Goal: Transaction & Acquisition: Register for event/course

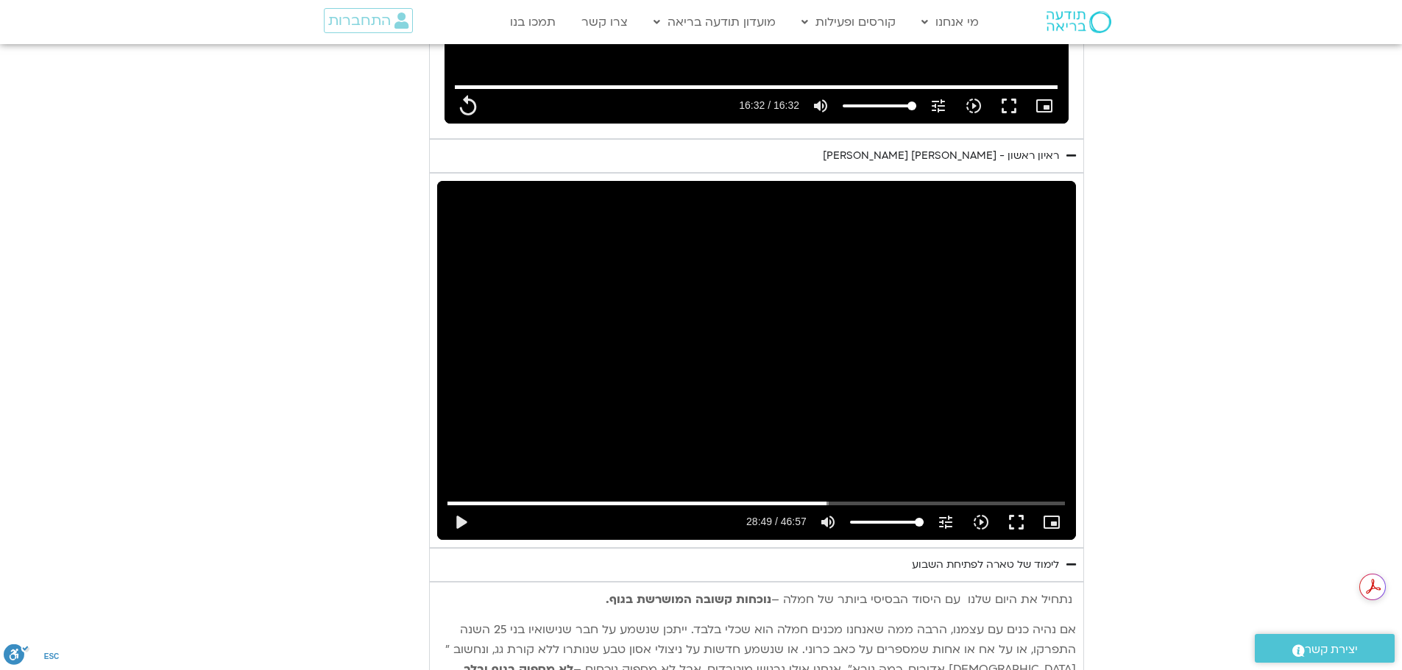
type input "992.52"
click at [459, 505] on button "play_arrow" at bounding box center [460, 522] width 35 height 35
type input "992.52"
type input "1729.7094"
type input "992.52"
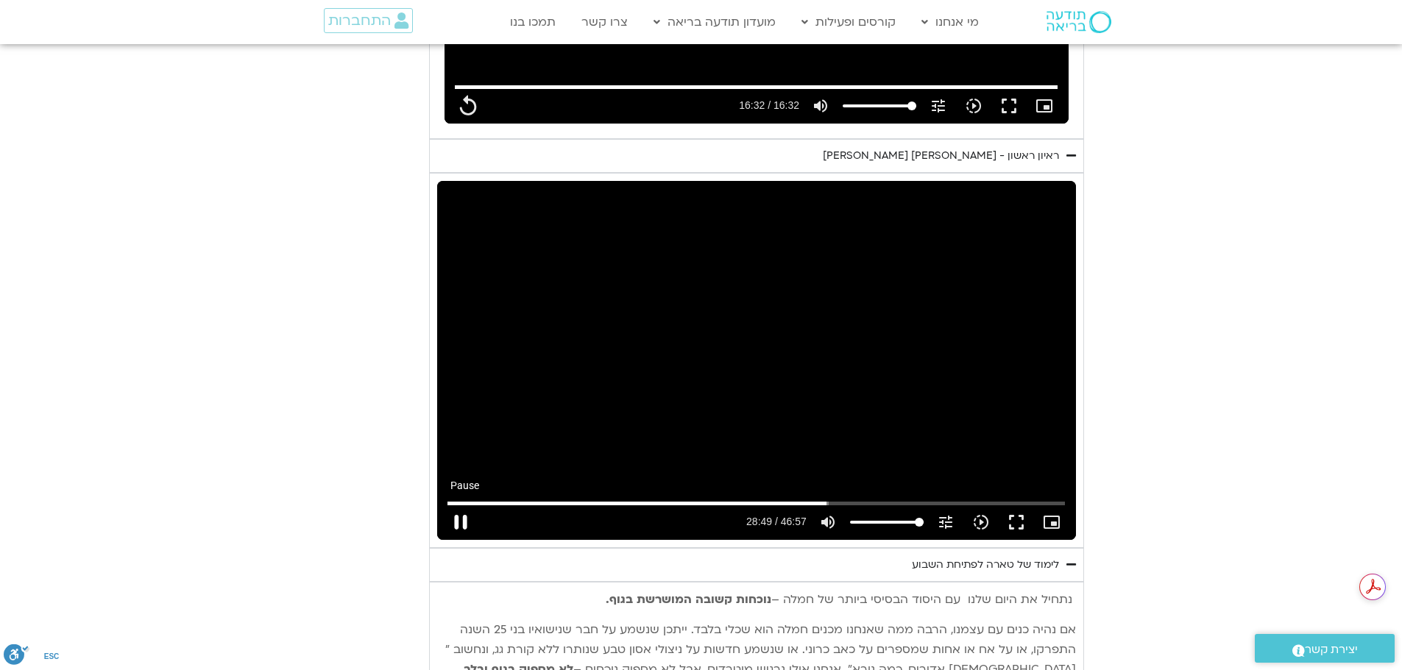
type input "1729.7294"
type input "992.52"
type input "1729.8116"
type input "992.52"
type input "1729.93848"
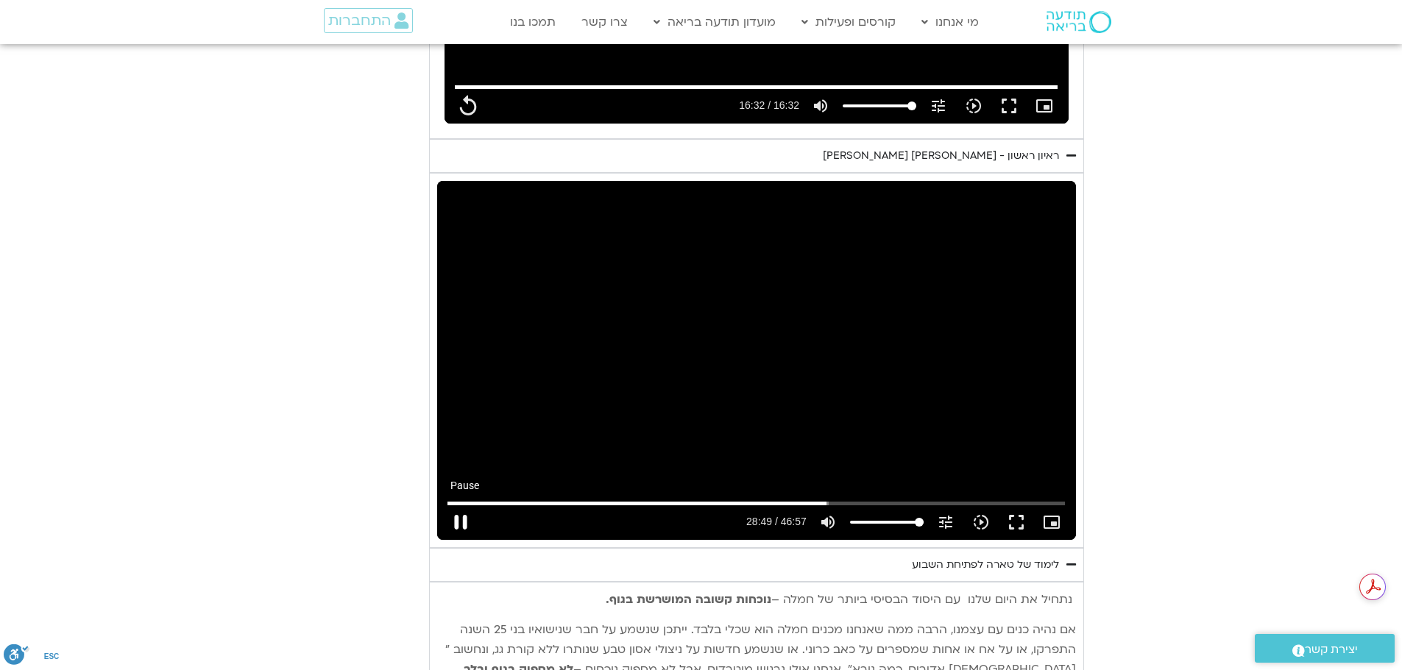
type input "992.52"
type input "1730.069412"
type input "992.52"
type input "1730.200145"
type input "992.52"
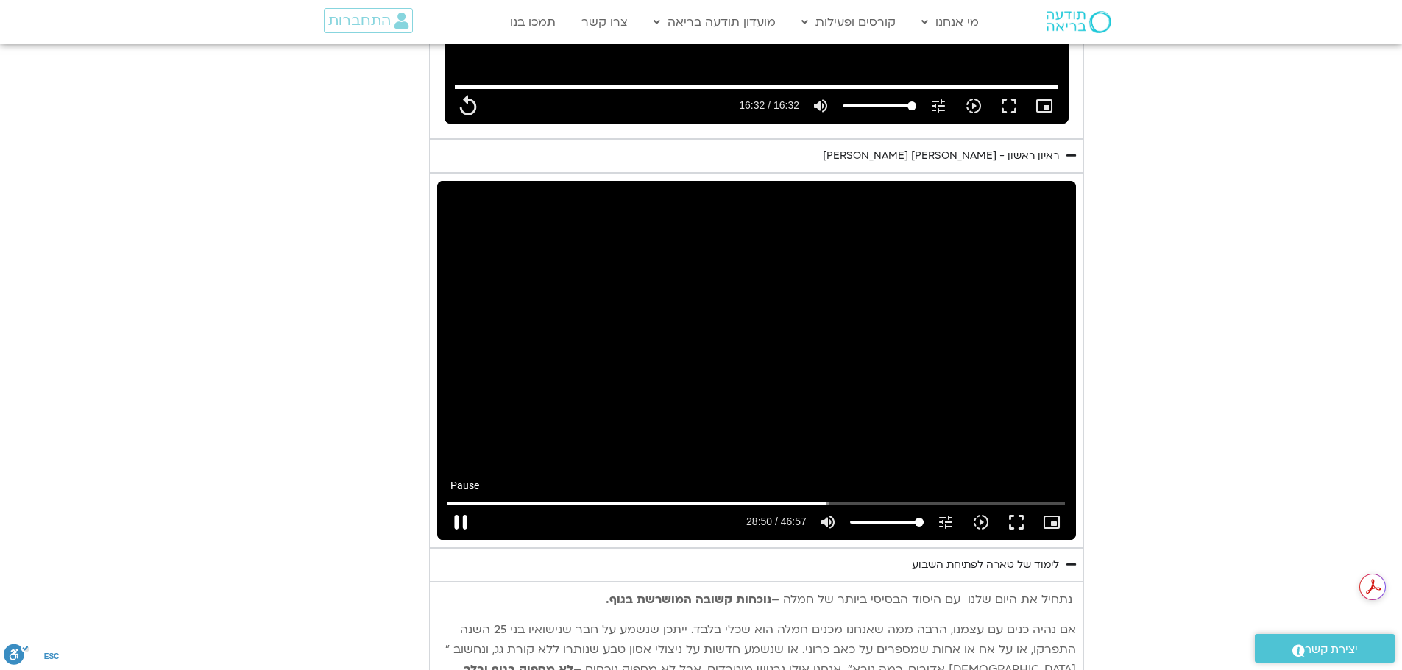
type input "1730.328816"
type input "992.52"
type input "1730.460691"
type input "992.52"
type input "1730.592238"
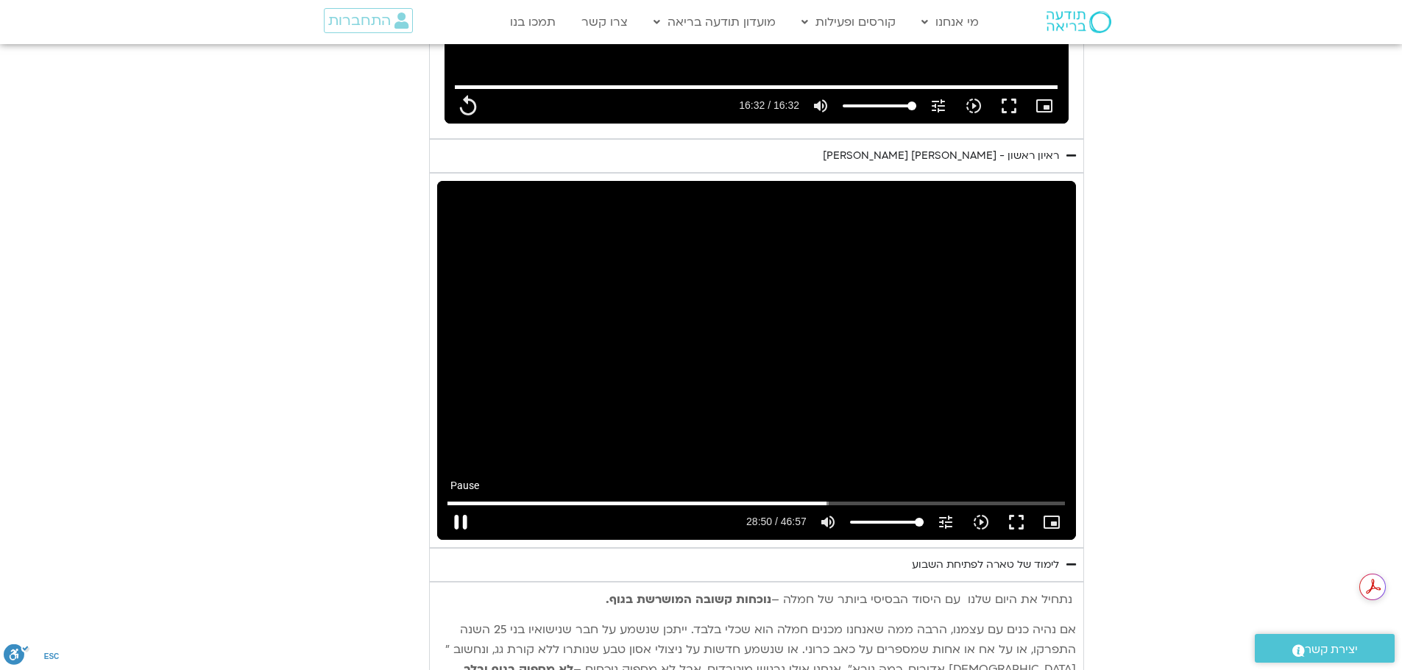
type input "992.52"
type input "1730.727373"
type input "992.52"
type input "1730.853769"
type input "992.52"
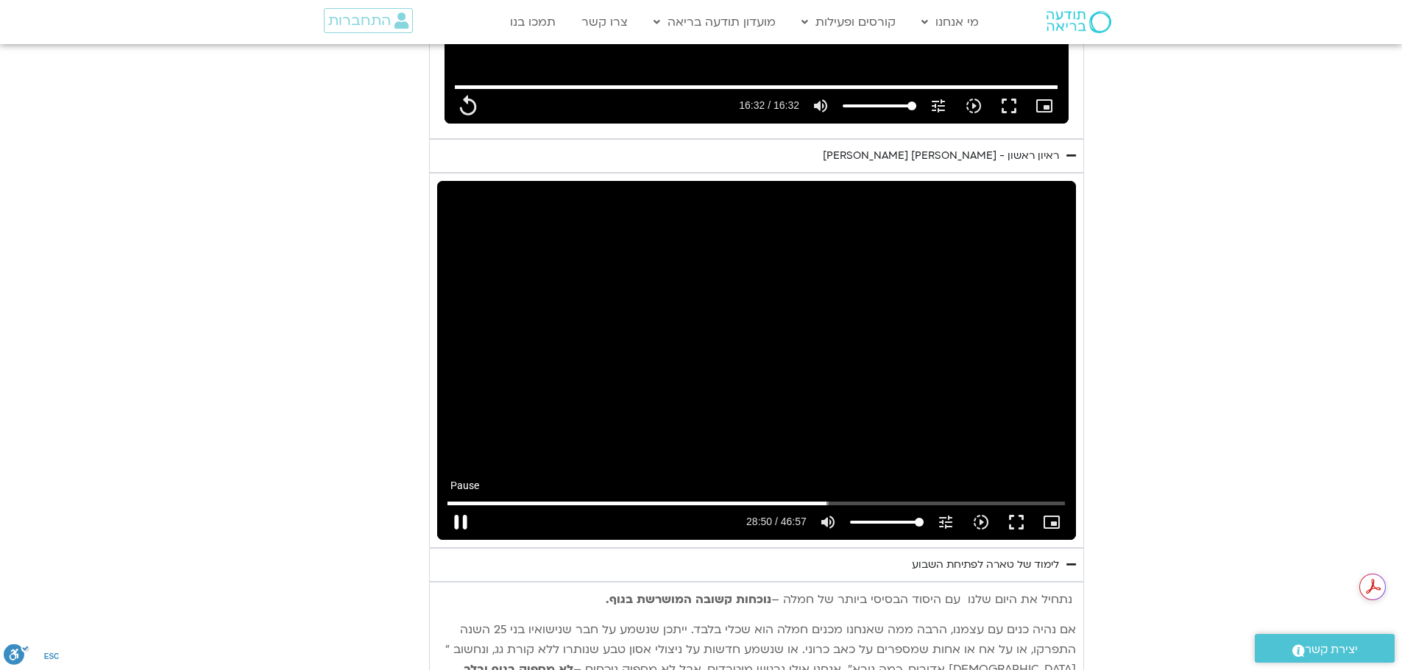
type input "1730.981908"
type input "992.52"
type input "1731.118397"
type input "992.52"
type input "1731.259345"
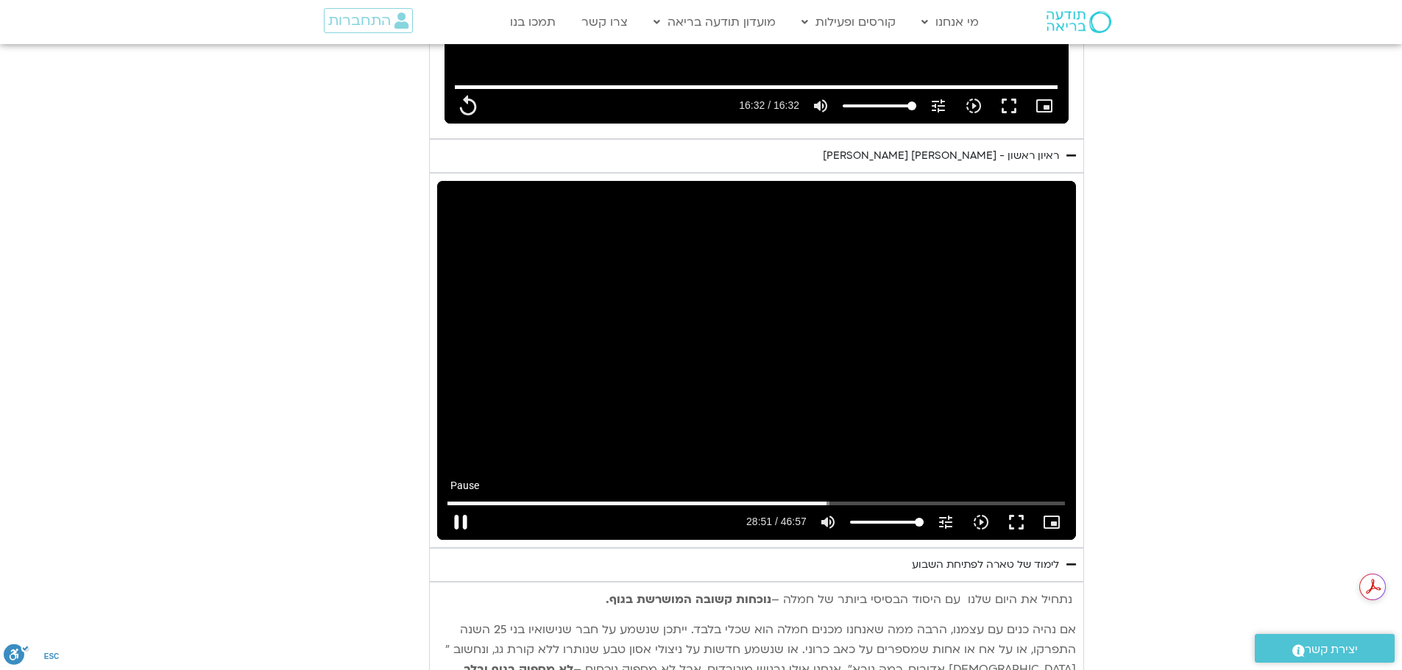
type input "992.52"
type input "1731.390372"
type input "992.52"
type input "1731.519548"
type input "992.52"
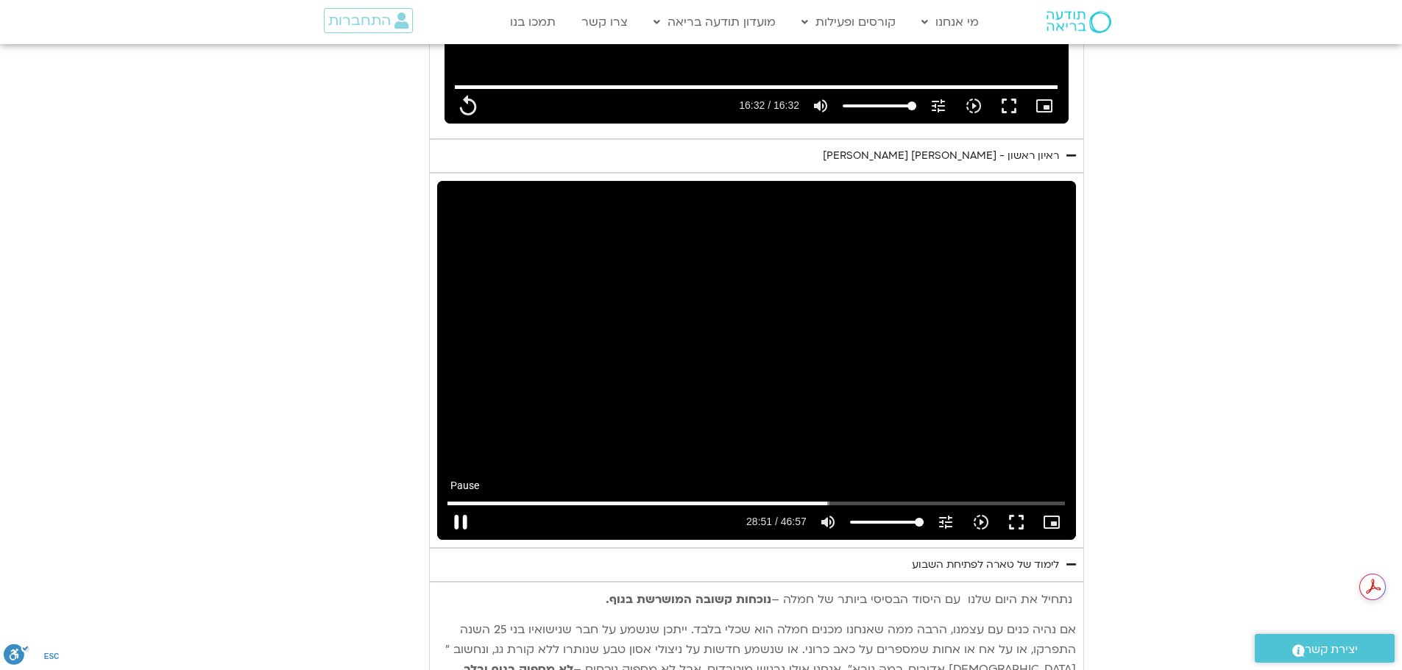
type input "1731.655873"
type input "992.52"
type input "1731.790236"
type input "992.52"
type input "1731.92107"
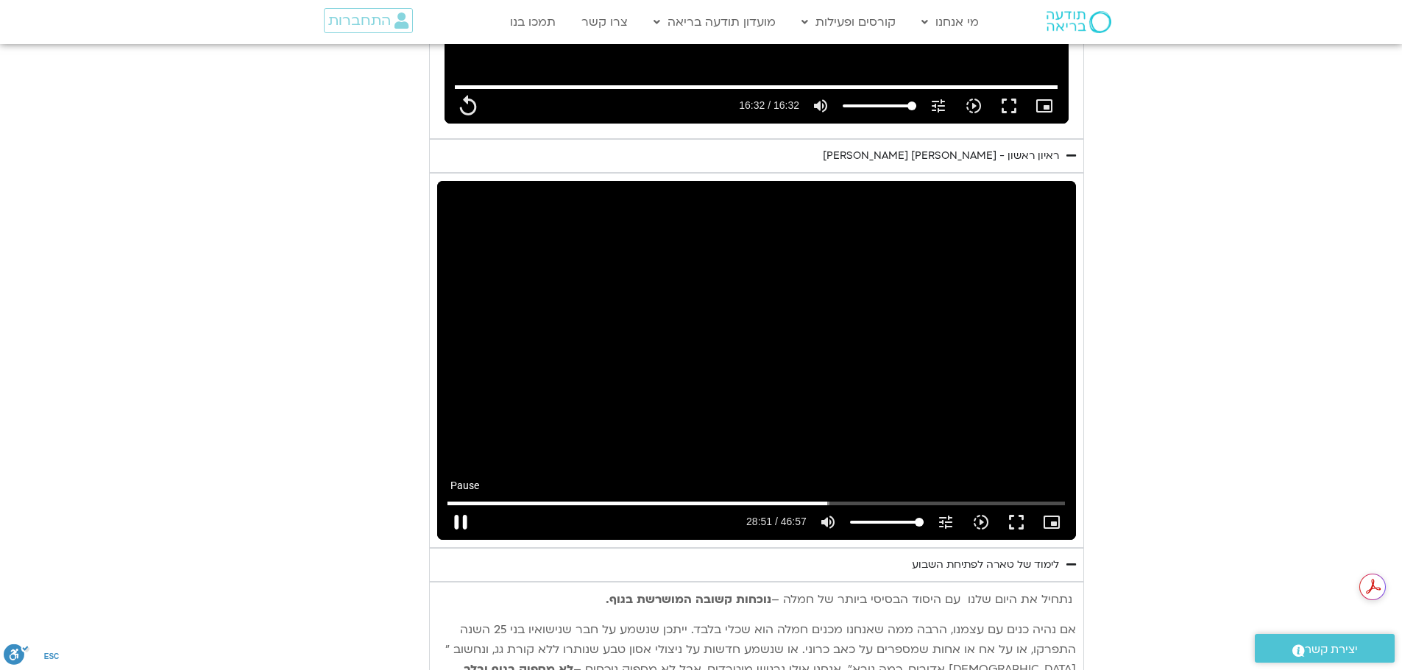
type input "992.52"
type input "1732.055321"
type input "992.52"
type input "1732.187001"
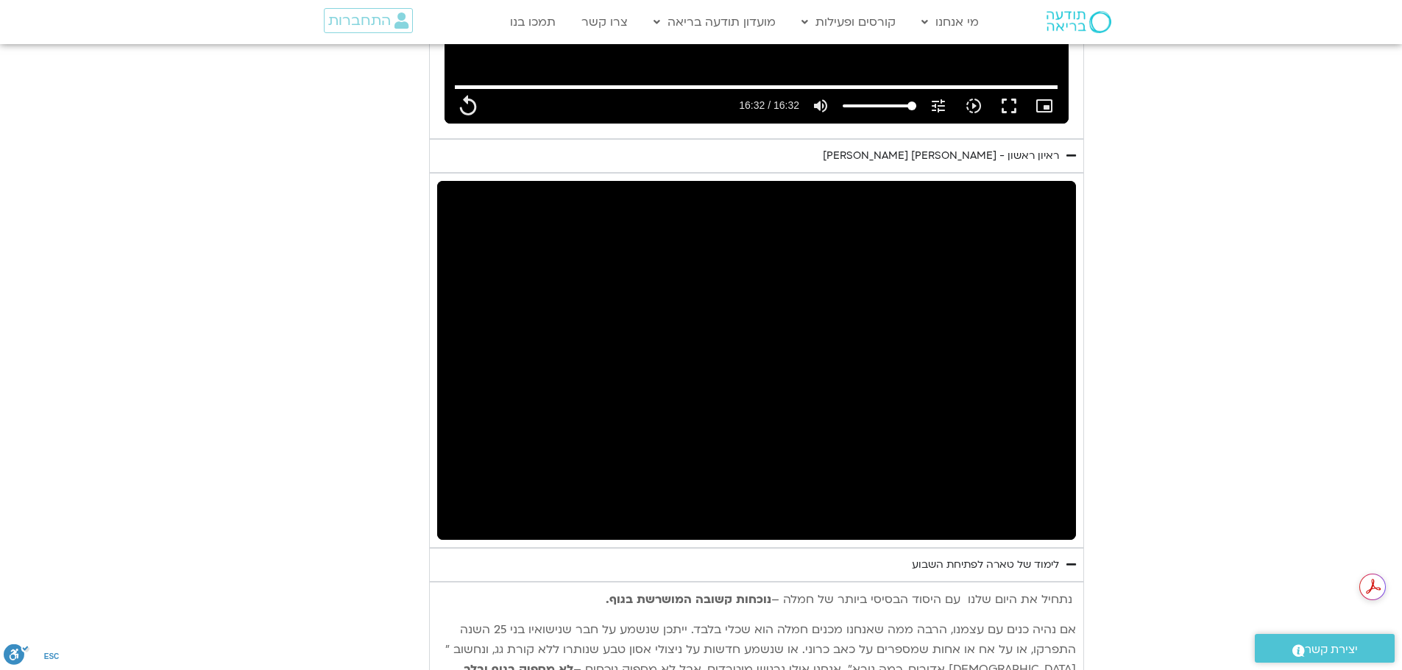
type input "992.52"
type input "2756.740917"
type input "992.52"
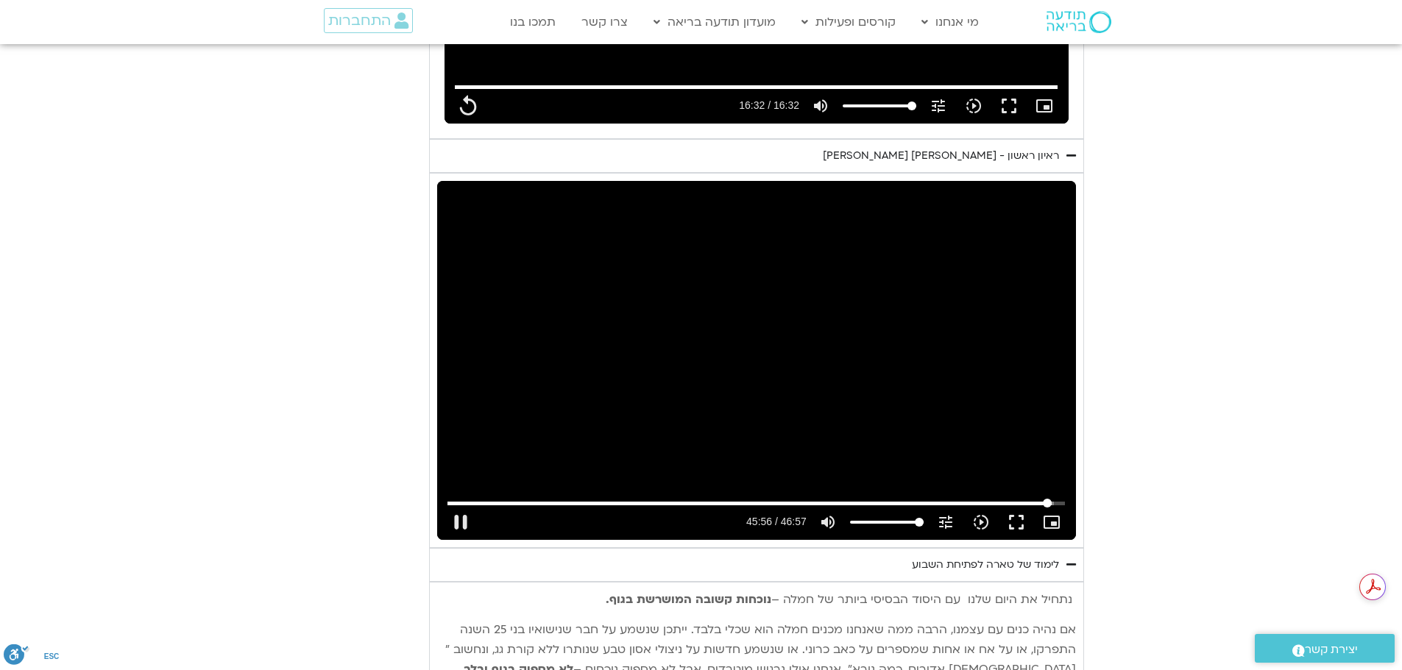
type input "2756.856444"
type input "992.52"
type input "2756.882359"
type input "992.52"
type input "2757.012602"
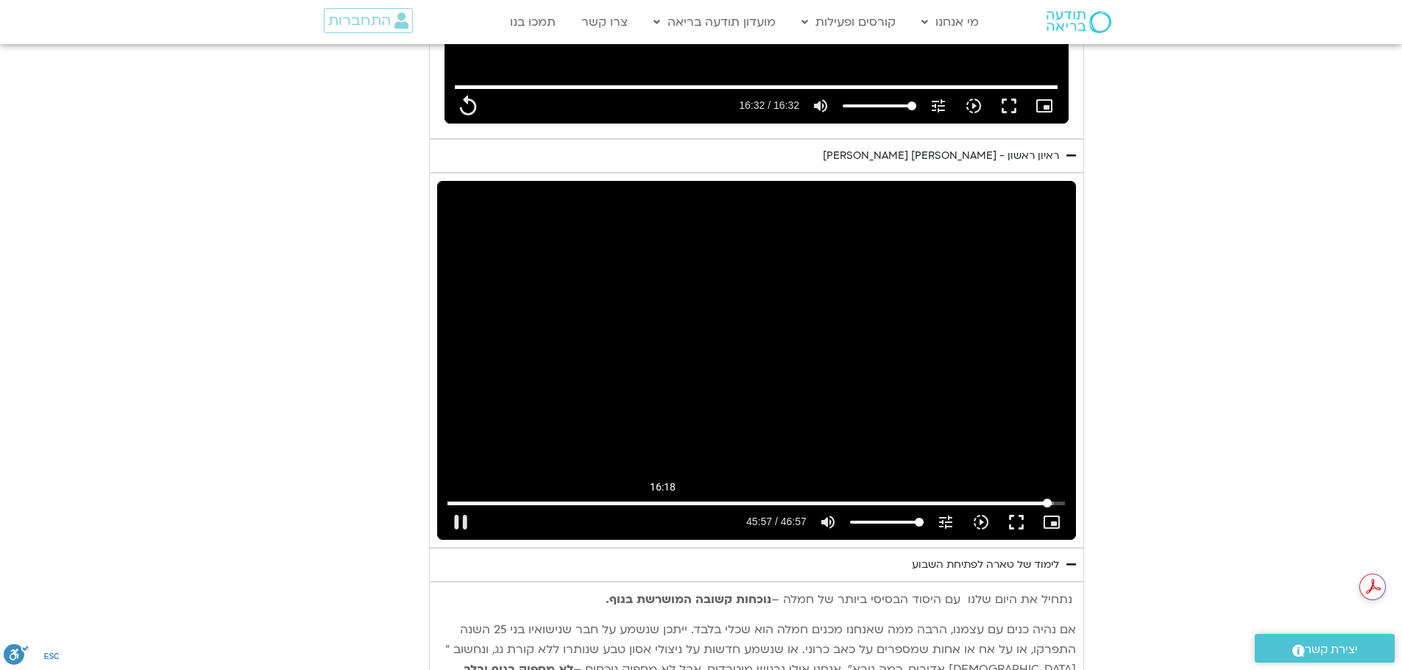
type input "992.52"
type input "2757.142688"
type input "992.52"
type input "2757.27365"
type input "992.52"
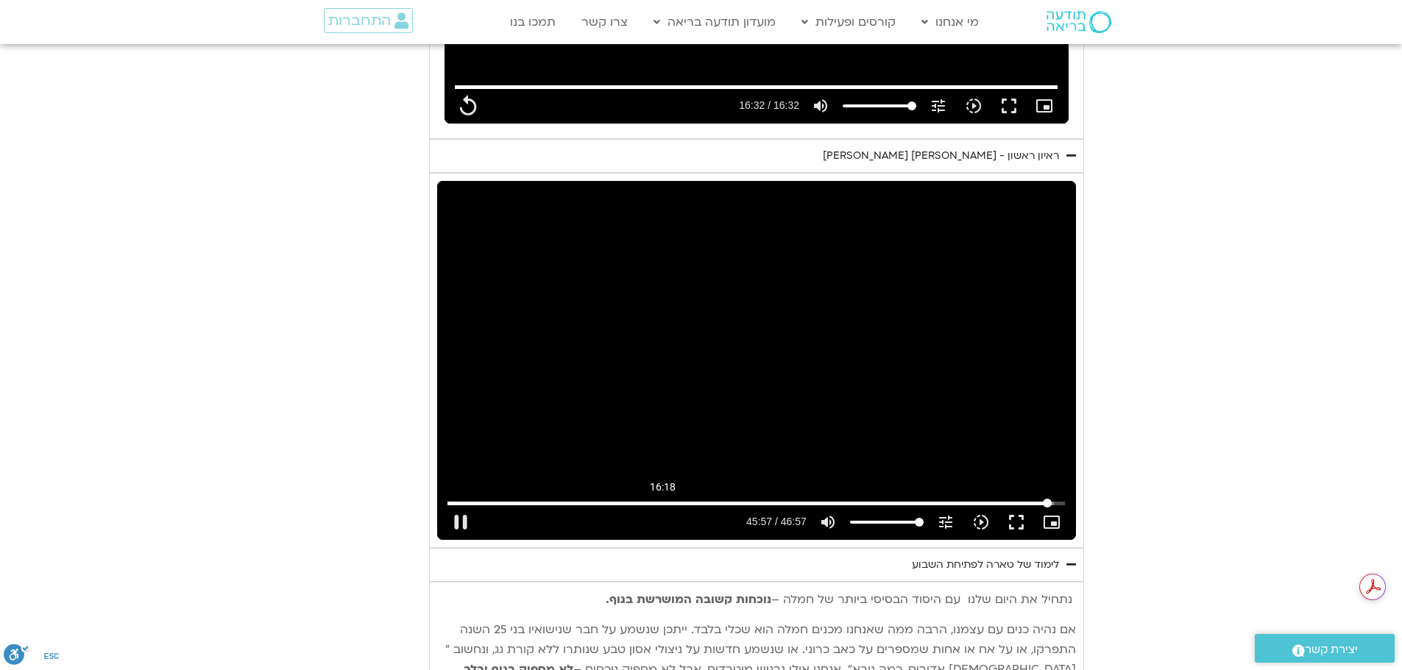
type input "2757.403575"
type input "992.52"
type input "2757.538553"
type input "992.52"
type input "2757.727636"
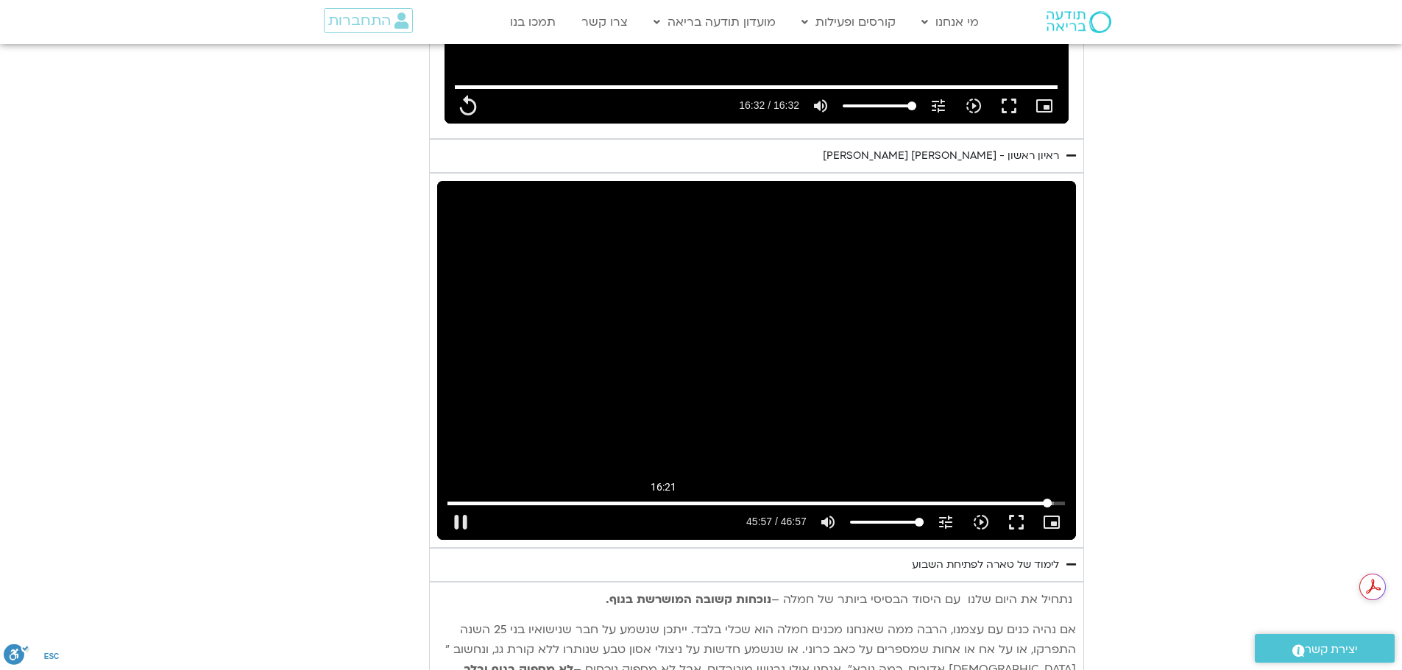
type input "992.52"
type input "2757.924001"
type input "992.52"
type input "2758.05474"
type input "992.52"
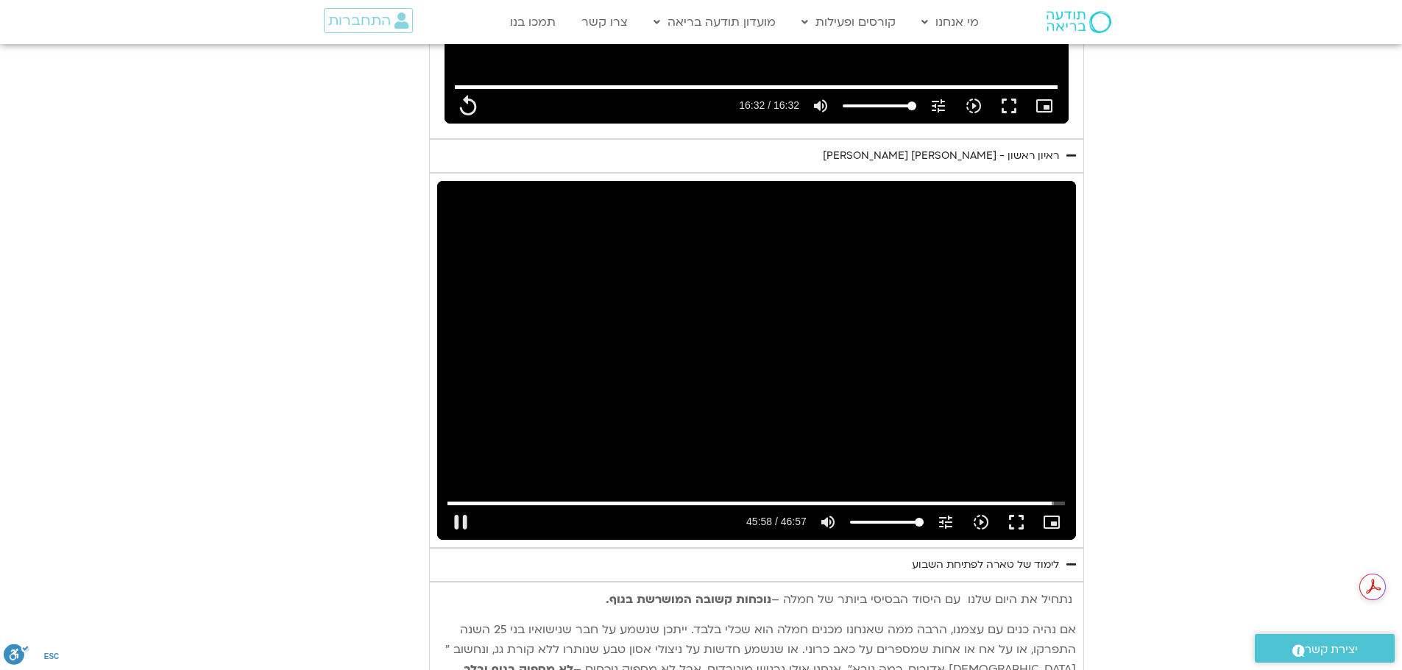
type input "2758.089243"
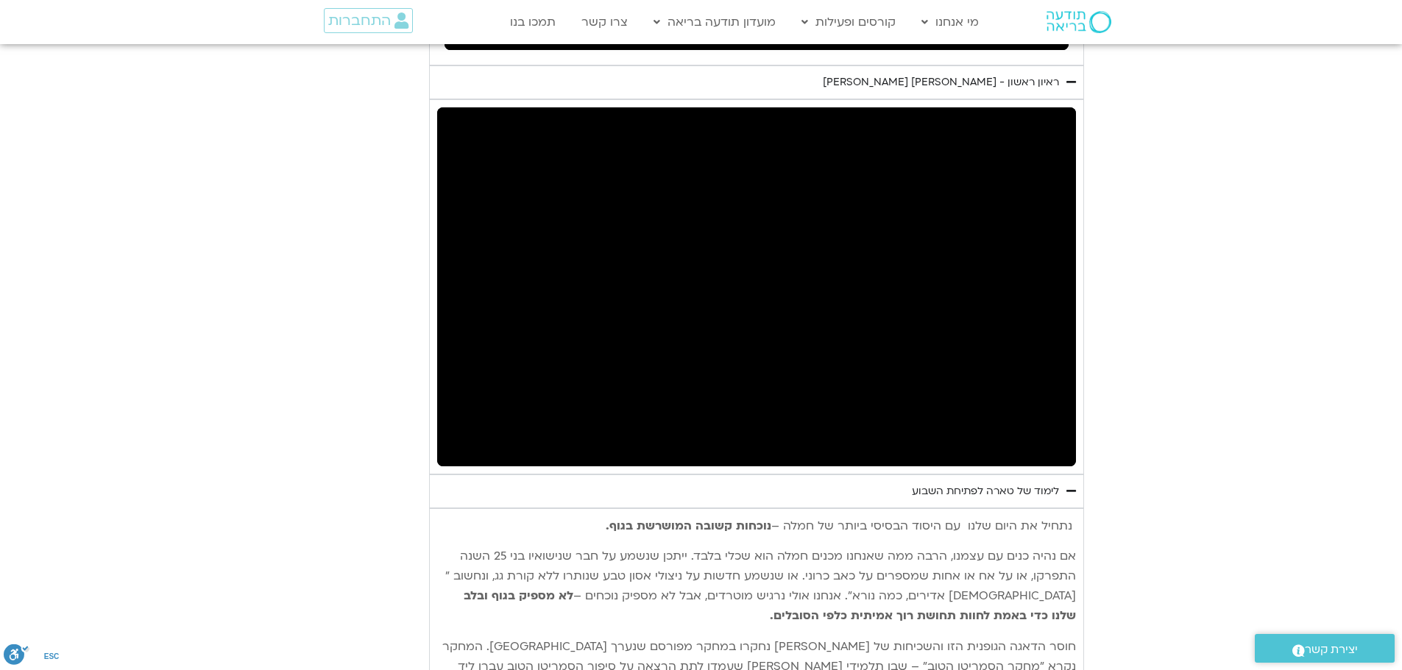
scroll to position [2680, 0]
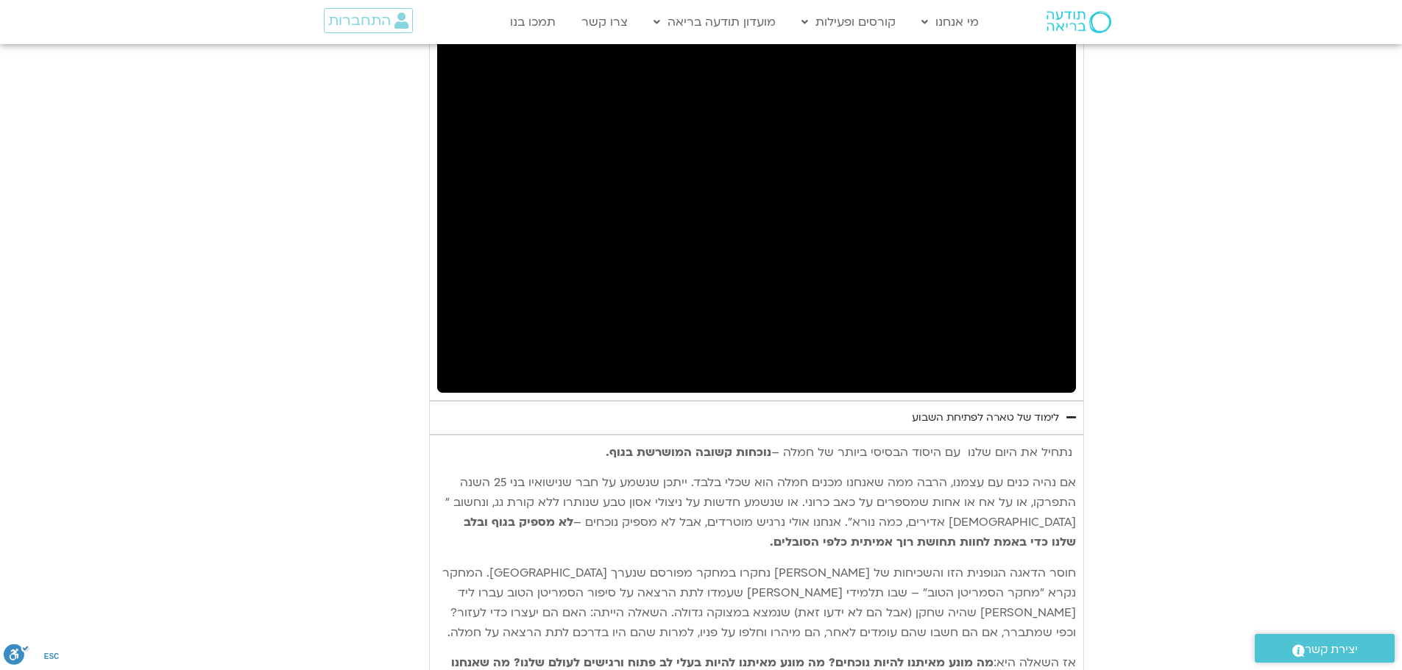
type input "992.52"
type input "2815.526039"
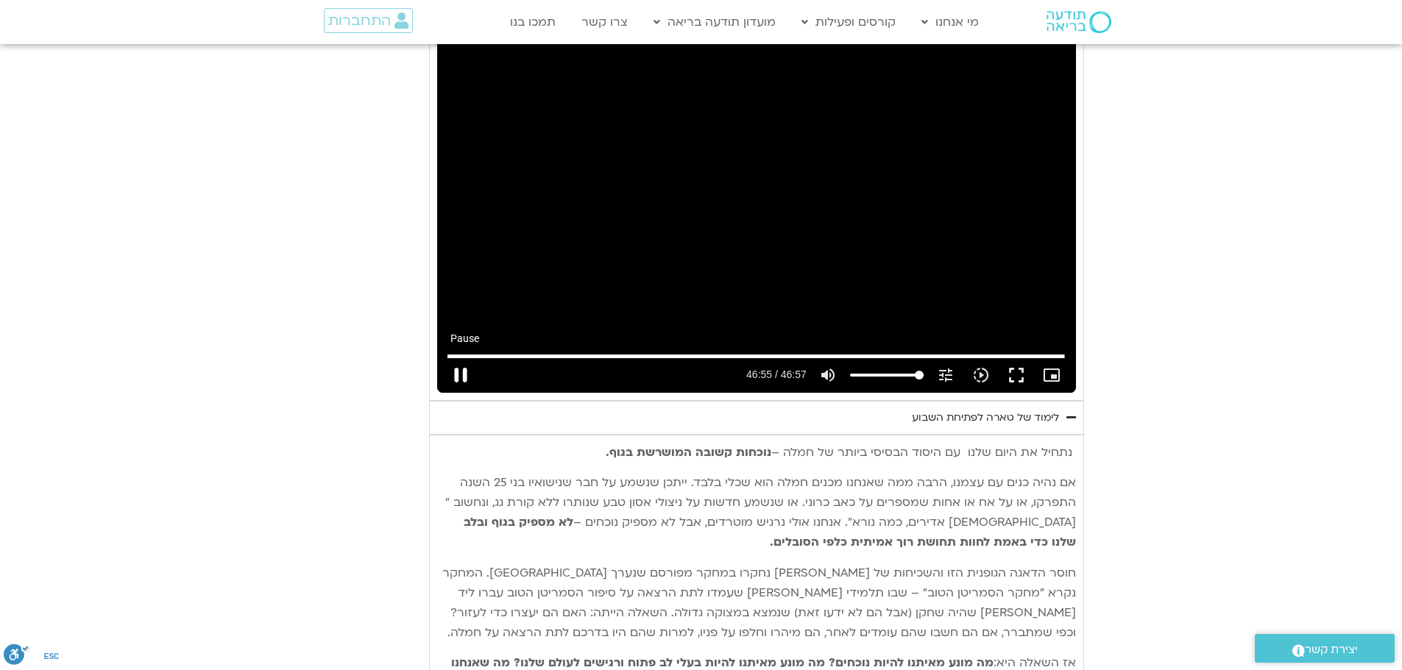
type input "992.52"
type input "2815.657447"
type input "992.52"
type input "2815.757007"
type input "992.52"
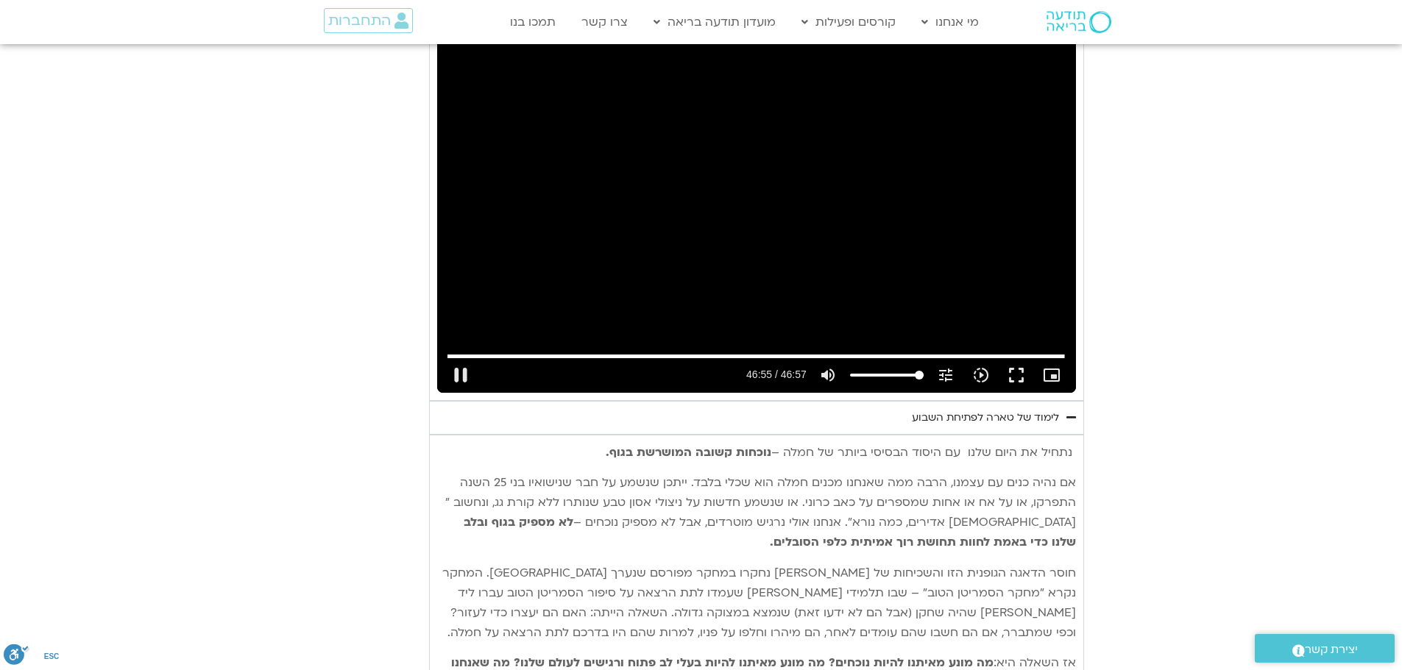
type input "2815.926387"
type input "992.52"
type input "2816.007083"
type input "992.52"
type input "2816.190185"
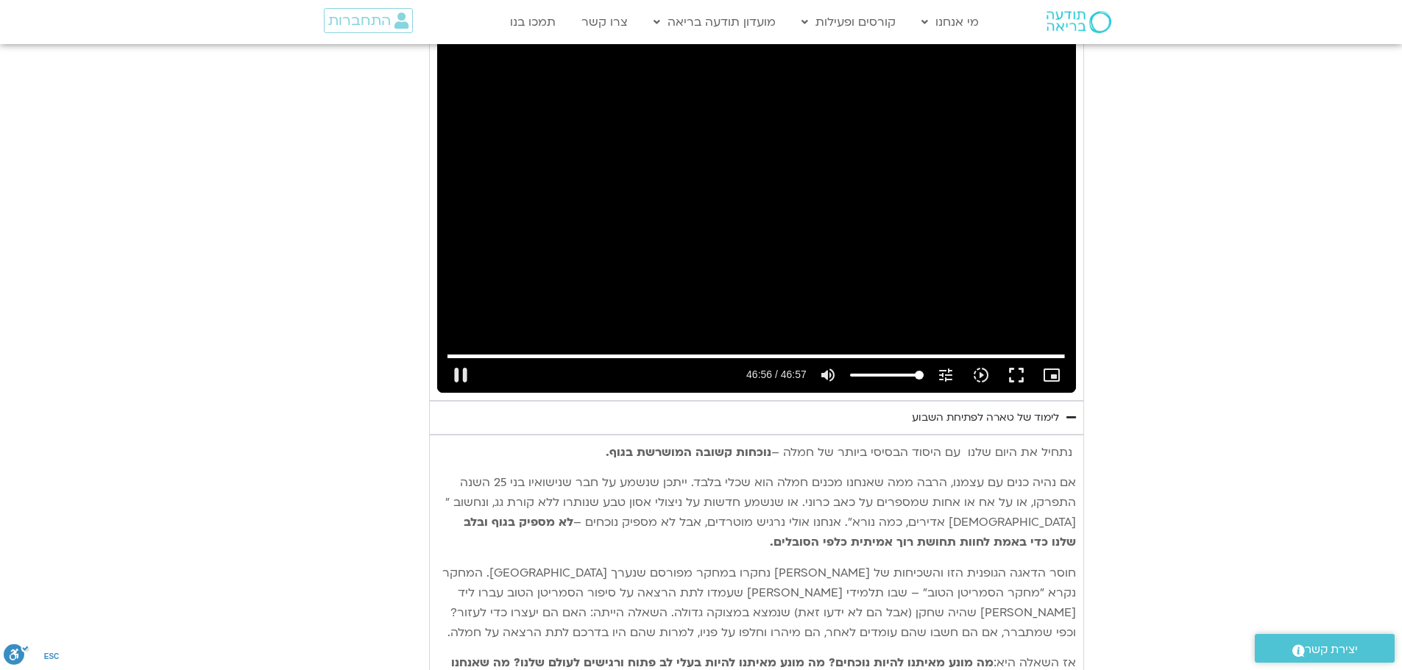
type input "992.52"
type input "2816.322336"
type input "992.52"
type input "2816.457132"
type input "992.52"
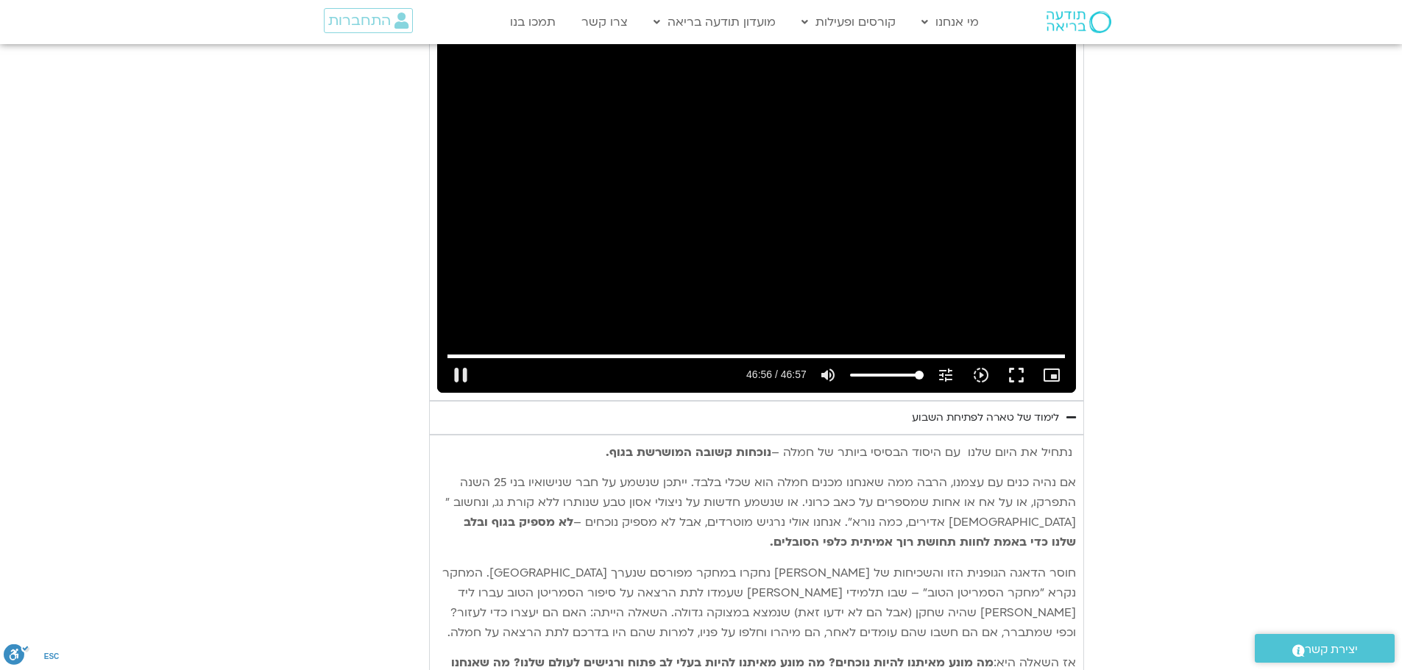
type input "2816.570562"
type input "992.52"
type input "2816.722854"
type input "992.52"
type input "2816.855557"
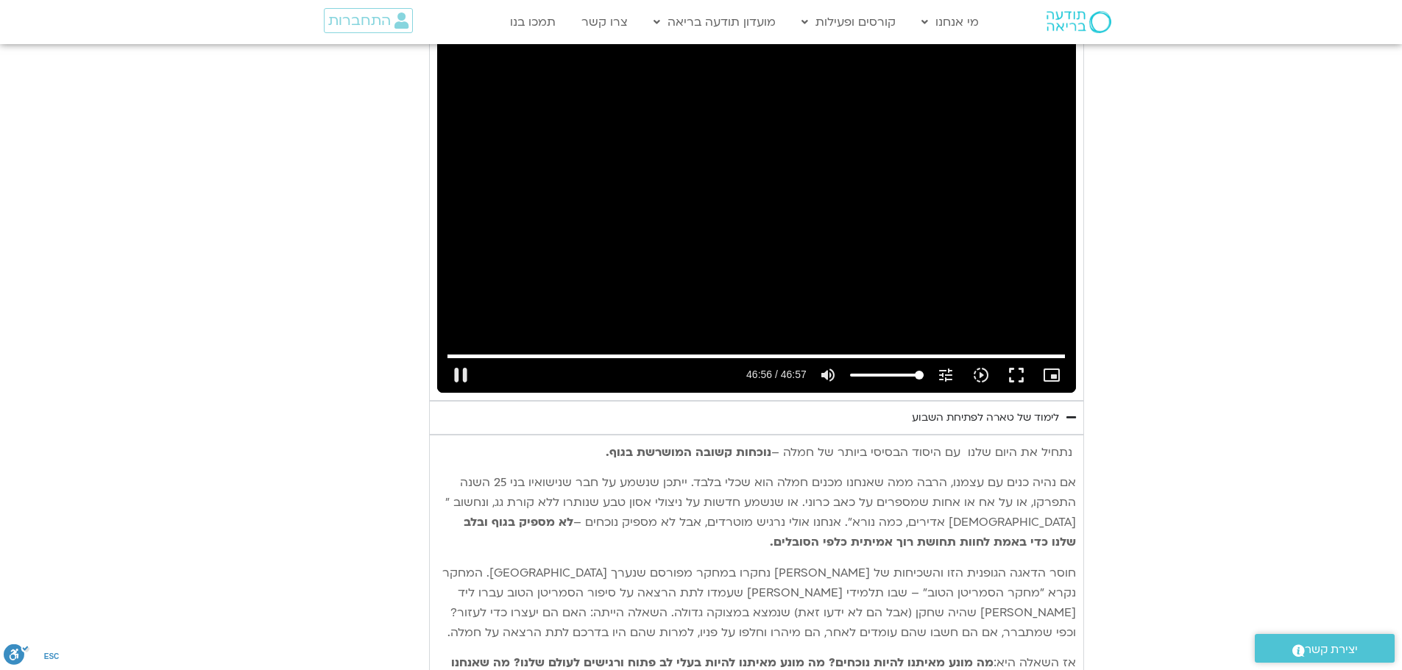
type input "992.52"
type input "2816.988176"
type input "992.52"
type input "2817.038996"
type input "992.52"
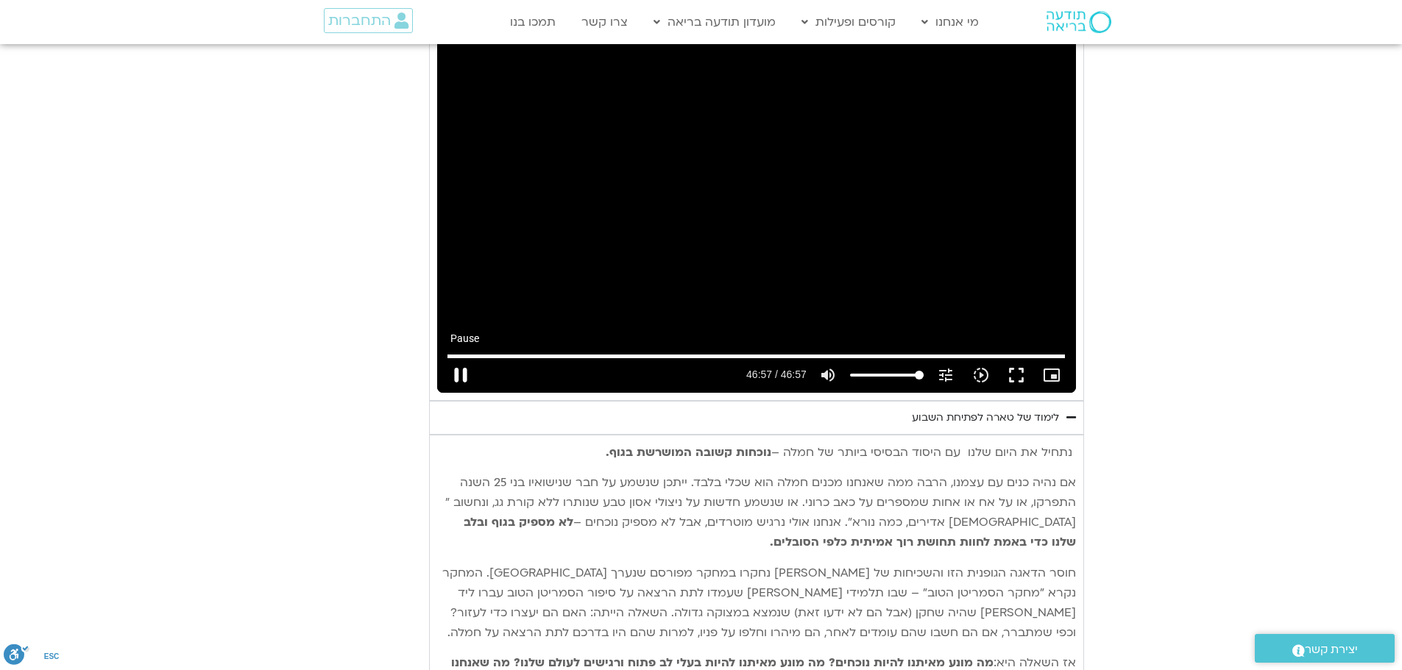
type input "2817.13276"
type input "992.52"
type input "2817.263643"
type input "992.52"
click at [448, 358] on button "pause" at bounding box center [460, 375] width 35 height 35
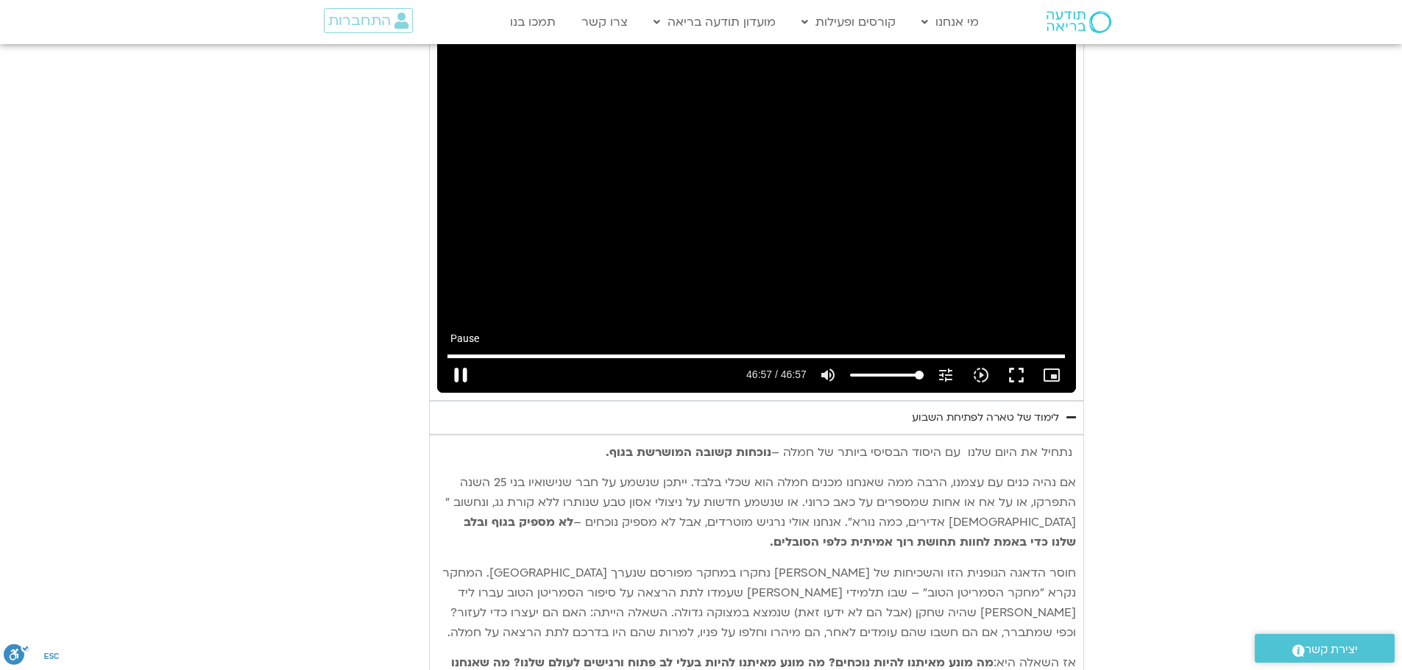
type input "2817.421523"
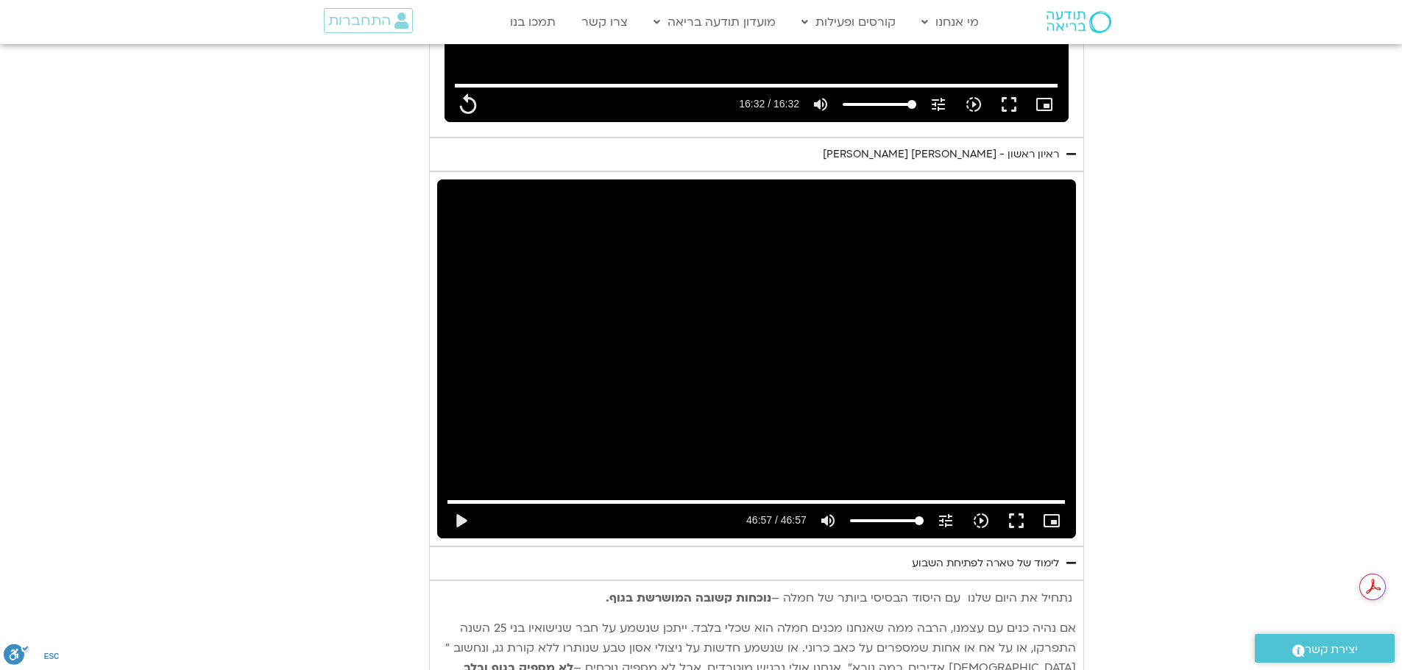
scroll to position [2533, 0]
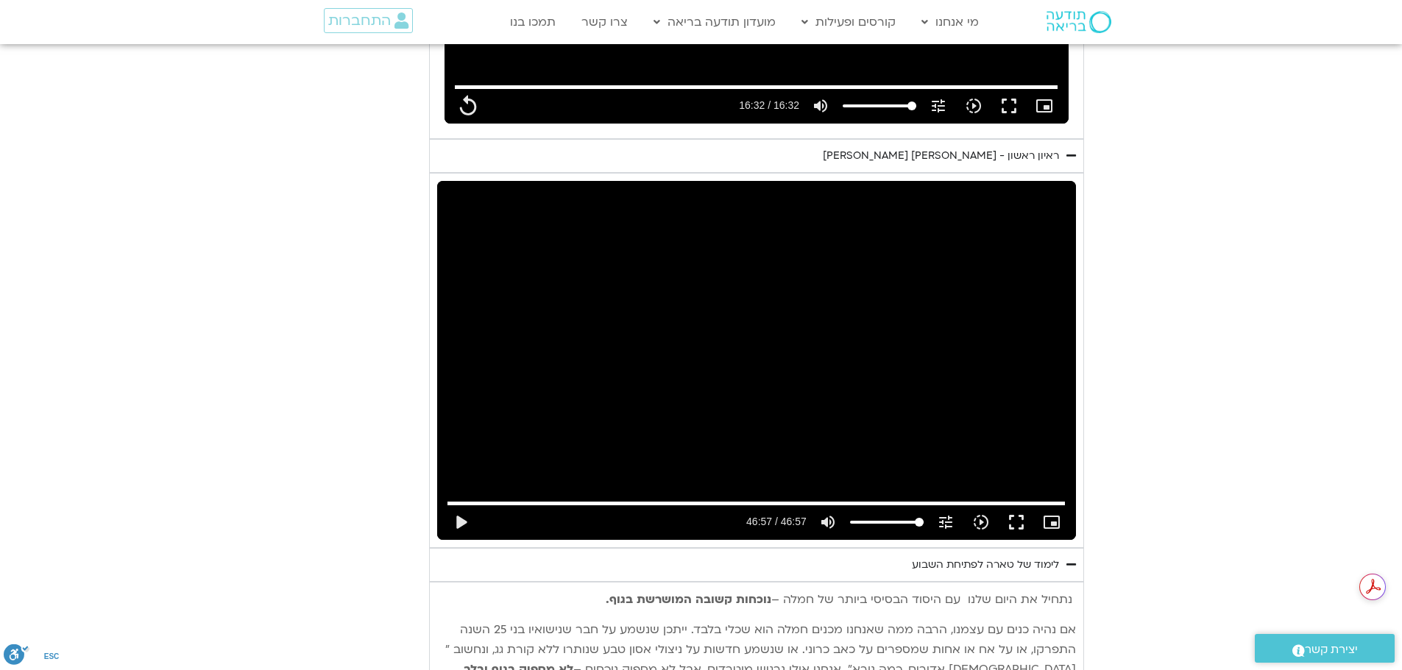
click at [1069, 150] on icon "Accordion. Open links with Enter or Space, close with Escape, and navigate with…" at bounding box center [1071, 155] width 10 height 11
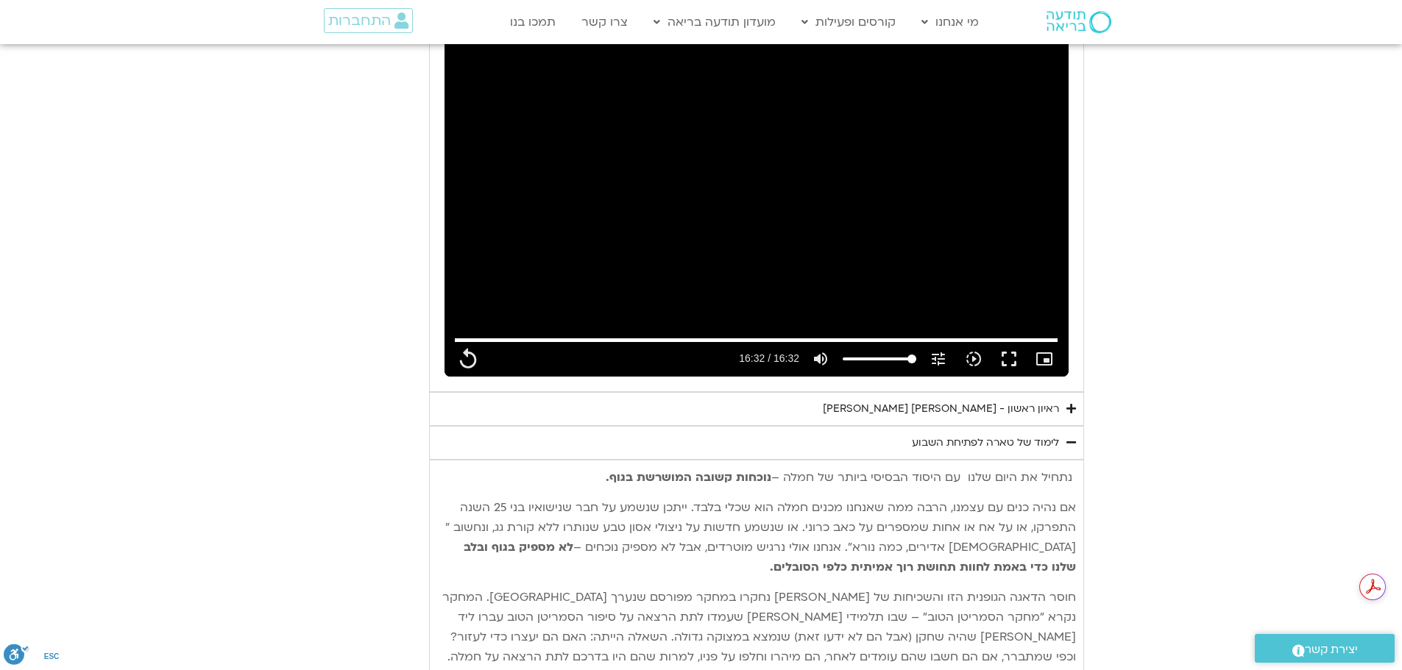
scroll to position [1944, 0]
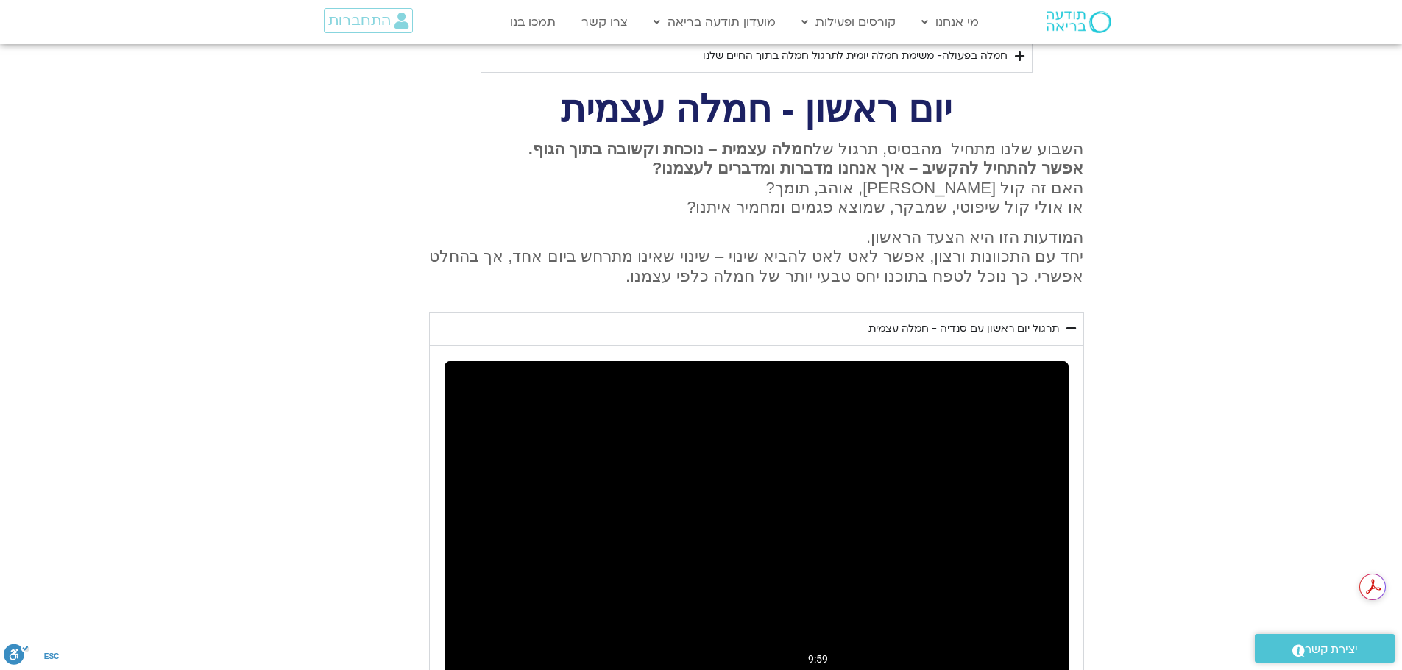
click at [818, 670] on input "Seek" at bounding box center [756, 675] width 603 height 9
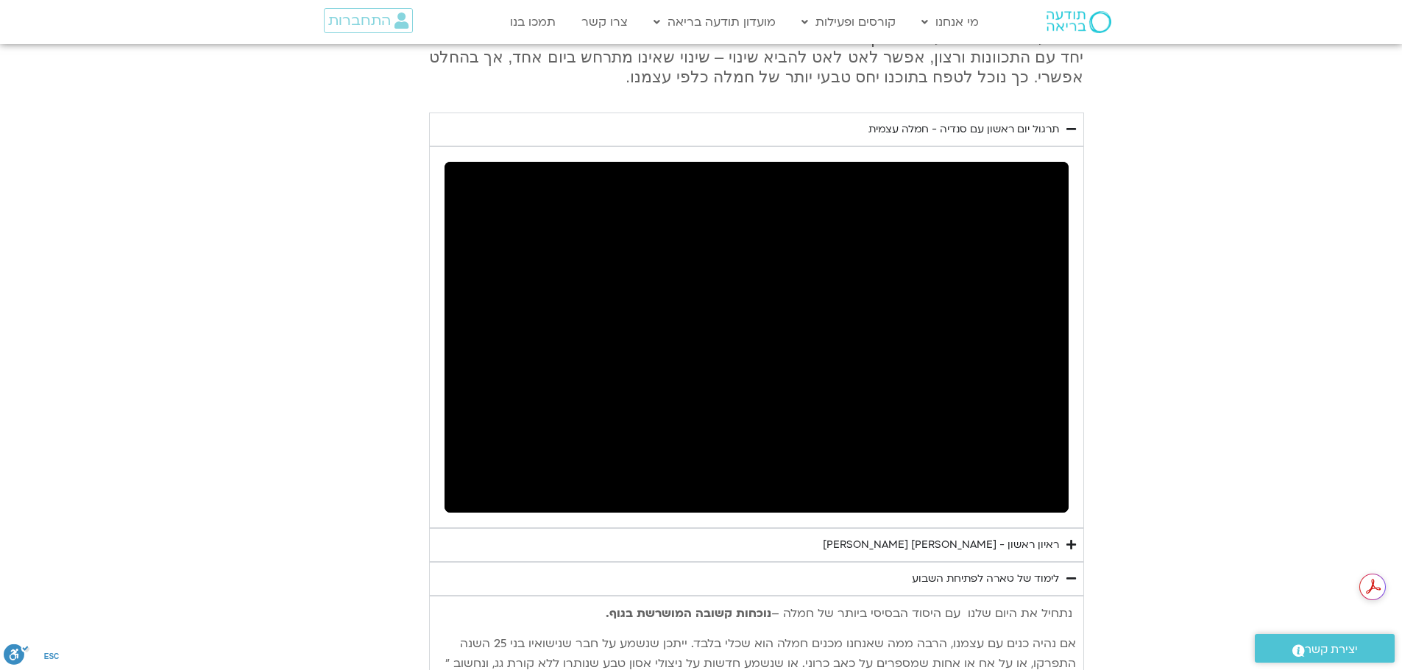
scroll to position [2165, 0]
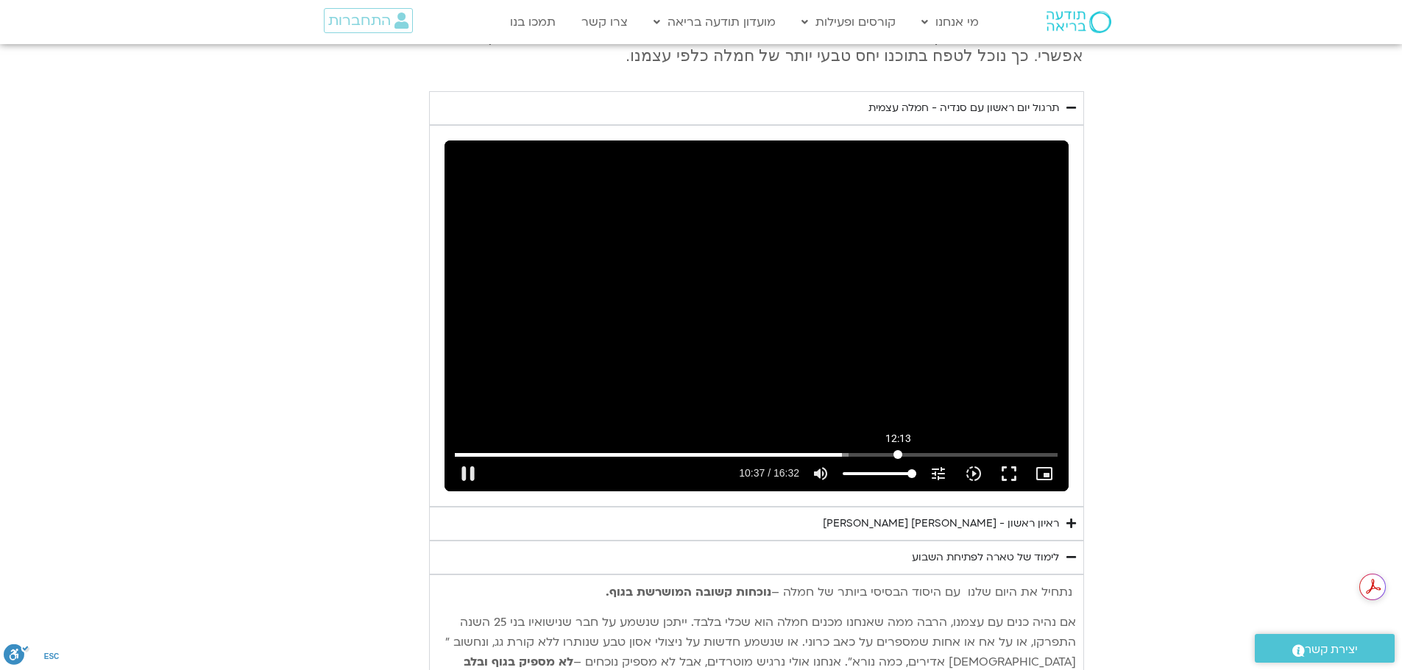
click at [898, 450] on input "Seek" at bounding box center [756, 454] width 603 height 9
click at [465, 456] on button "pause" at bounding box center [467, 473] width 35 height 35
type input "857.155763"
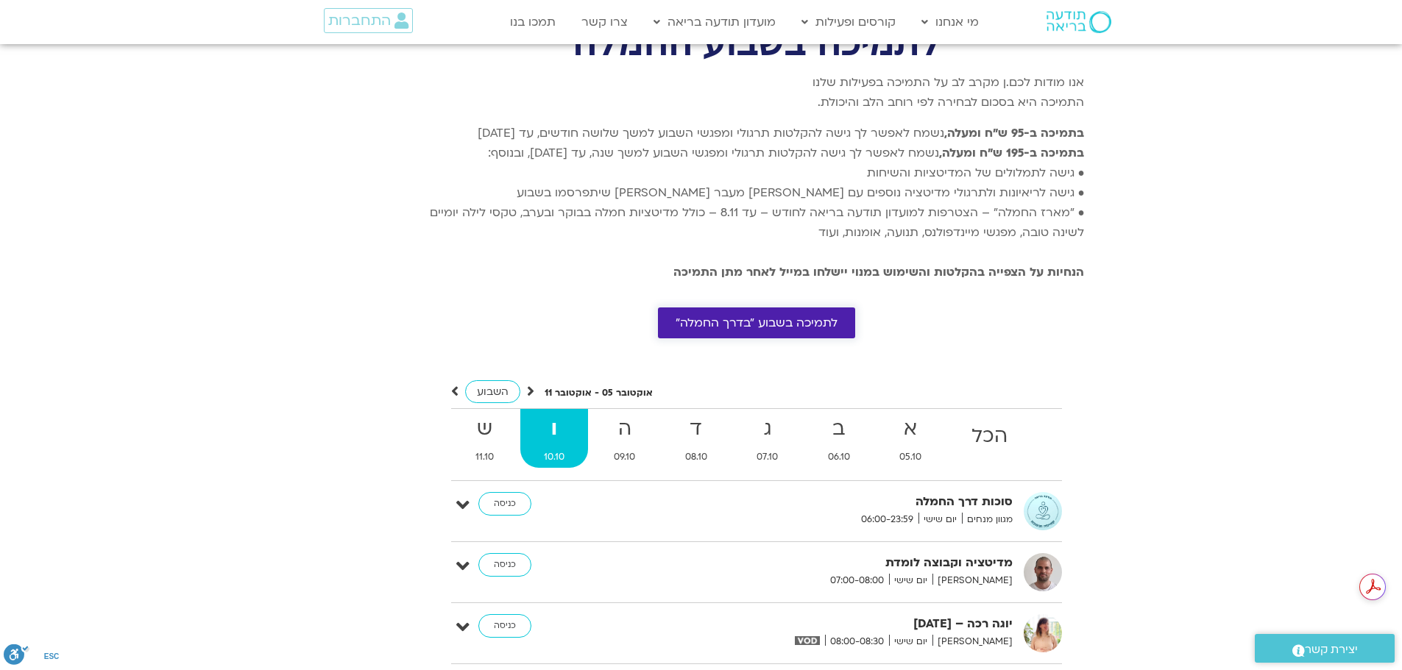
scroll to position [4226, 0]
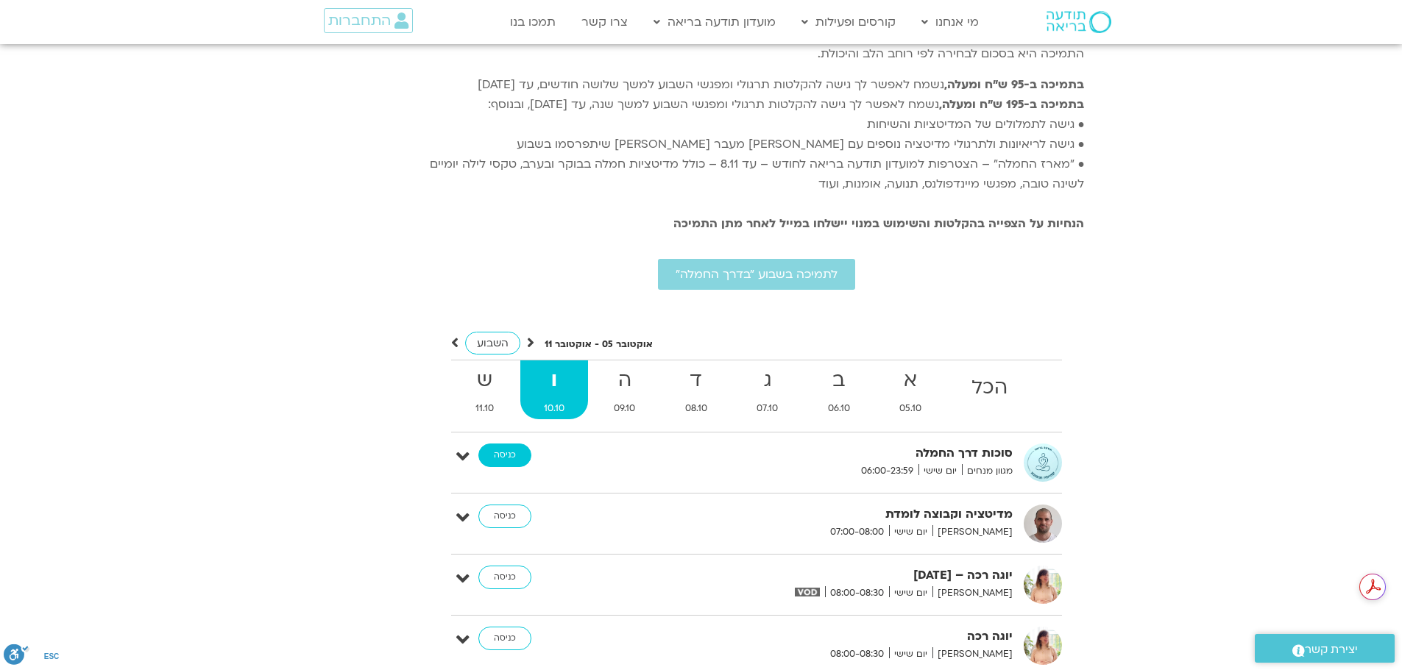
click at [494, 444] on link "כניסה" at bounding box center [504, 456] width 53 height 24
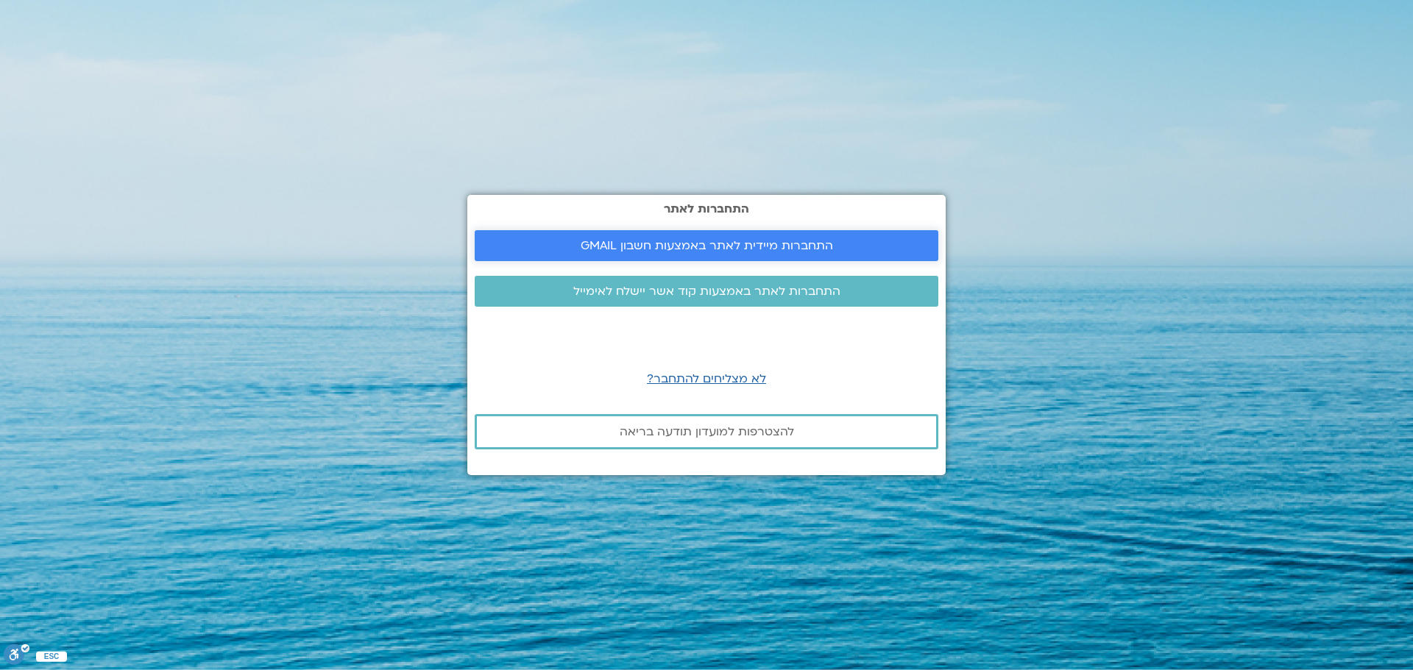
click at [578, 251] on span "התחברות מיידית לאתר באמצעות חשבון GMAIL" at bounding box center [706, 245] width 428 height 13
